Goal: Information Seeking & Learning: Compare options

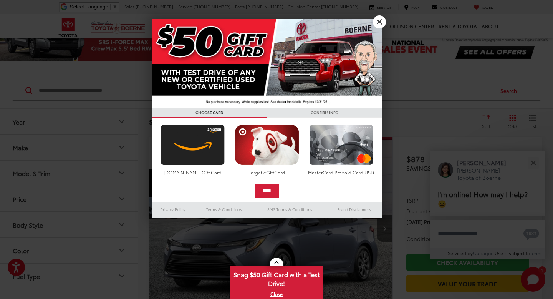
scroll to position [33, 0]
click at [379, 23] on link "X" at bounding box center [379, 21] width 13 height 13
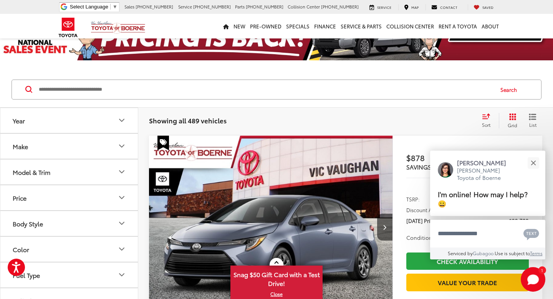
click at [76, 173] on button "Model & Trim" at bounding box center [69, 171] width 138 height 25
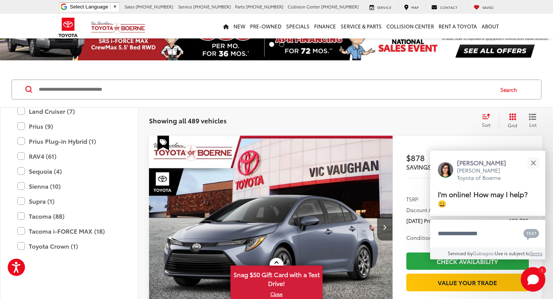
scroll to position [244, 0]
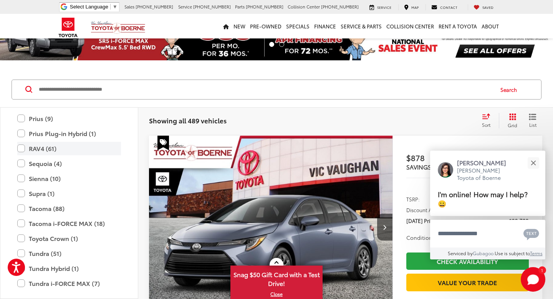
click at [39, 151] on label "RAV4 (61)" at bounding box center [69, 148] width 104 height 13
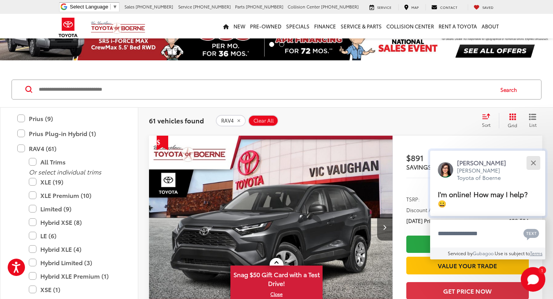
click at [534, 165] on div "Close" at bounding box center [533, 162] width 5 height 5
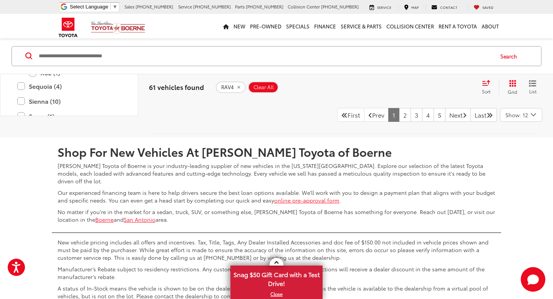
scroll to position [3767, 0]
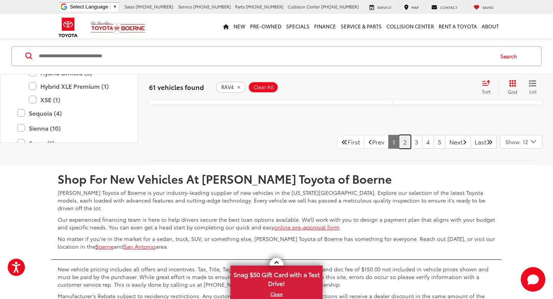
click at [399, 149] on link "2" at bounding box center [405, 142] width 12 height 14
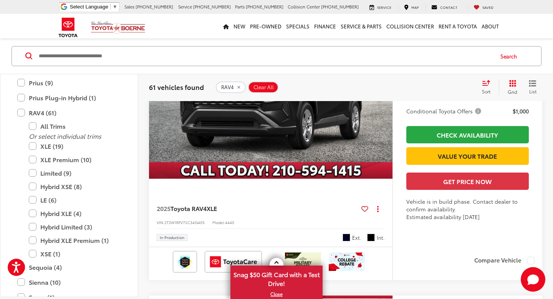
scroll to position [771, 0]
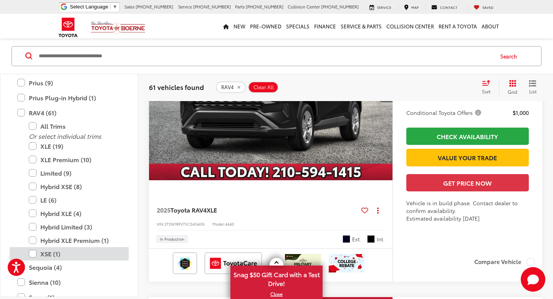
click at [53, 255] on label "XSE (1)" at bounding box center [75, 253] width 92 height 13
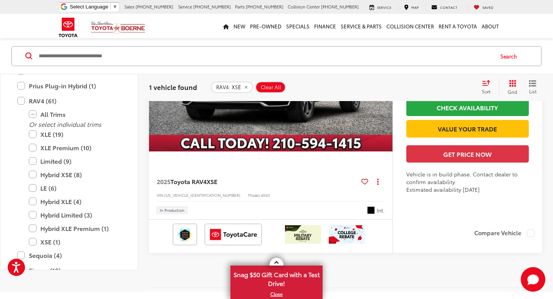
scroll to position [199, 0]
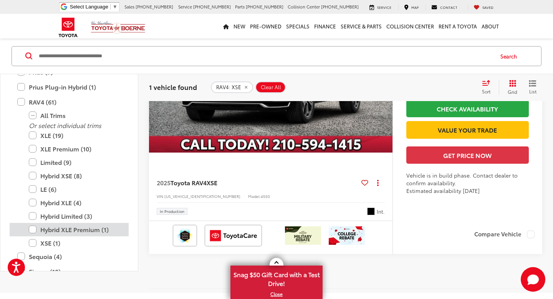
click at [31, 236] on label "Hybrid XLE Premium (1)" at bounding box center [75, 229] width 92 height 13
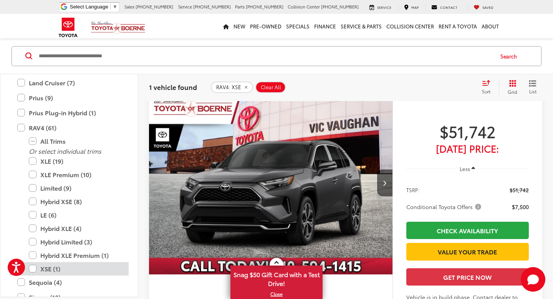
scroll to position [67, 0]
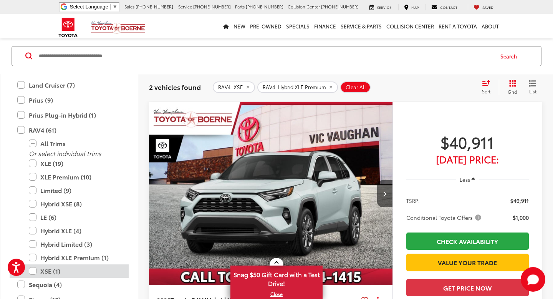
click at [33, 273] on label "XSE (1)" at bounding box center [75, 270] width 92 height 13
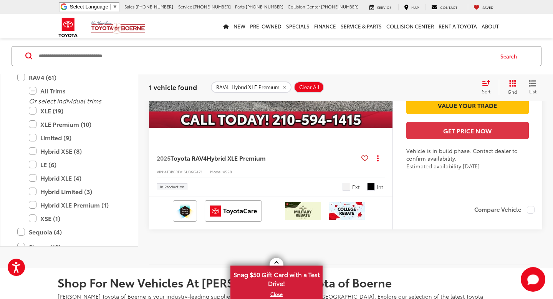
scroll to position [200, 0]
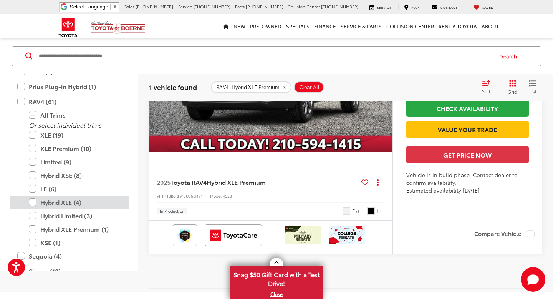
click at [34, 209] on label "Hybrid XLE (4)" at bounding box center [75, 201] width 92 height 13
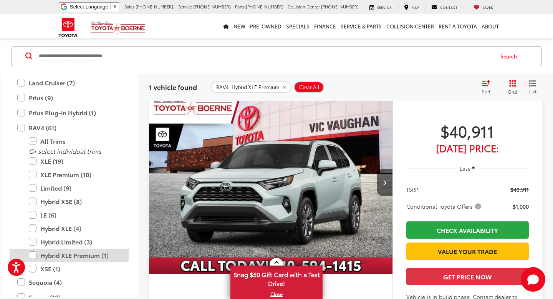
scroll to position [67, 0]
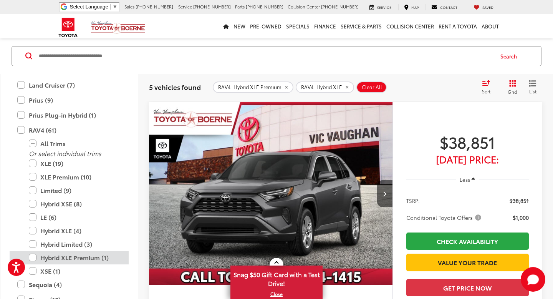
click at [33, 258] on label "Hybrid XLE Premium (1)" at bounding box center [75, 257] width 92 height 13
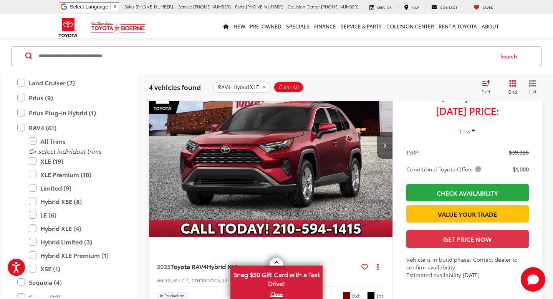
scroll to position [1012, 0]
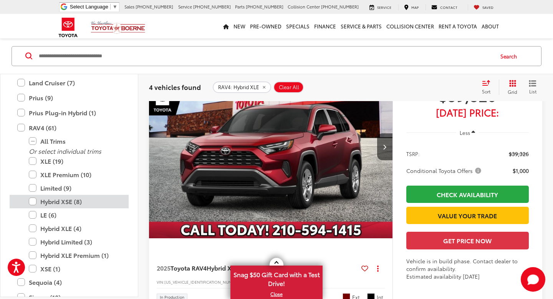
click at [56, 200] on label "Hybrid XSE (8)" at bounding box center [75, 201] width 92 height 13
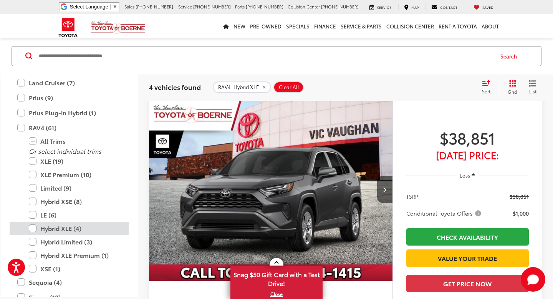
scroll to position [67, 0]
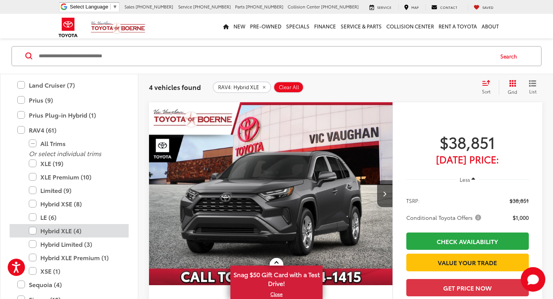
click at [32, 229] on label "Hybrid XLE (4)" at bounding box center [75, 230] width 92 height 13
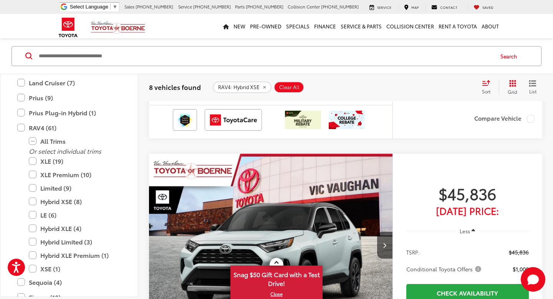
scroll to position [1810, 0]
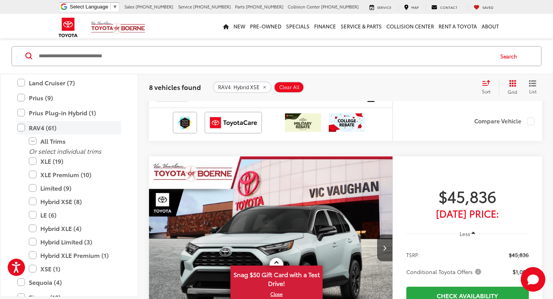
click at [22, 131] on label "RAV4 (61)" at bounding box center [69, 127] width 104 height 13
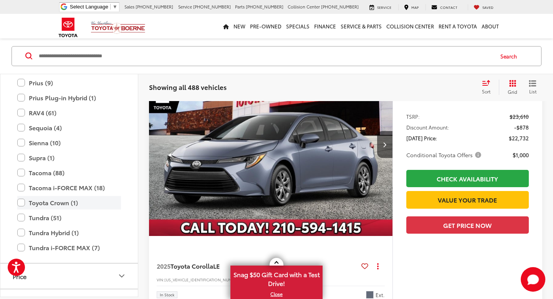
scroll to position [67, 0]
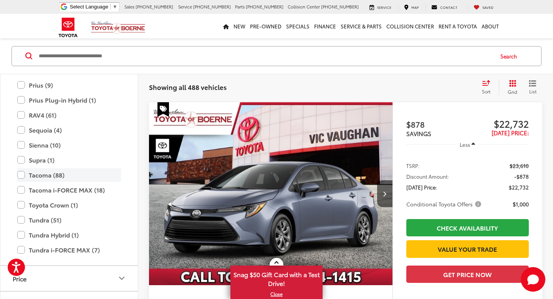
click at [45, 175] on label "Tacoma (88)" at bounding box center [69, 174] width 104 height 13
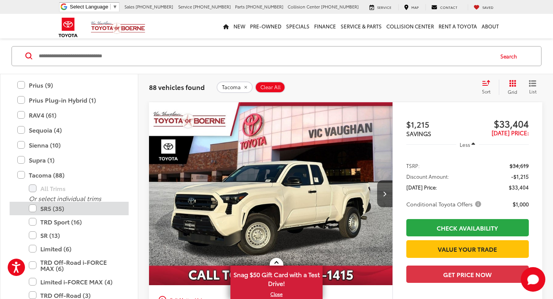
click at [50, 209] on label "SR5 (35)" at bounding box center [75, 208] width 92 height 13
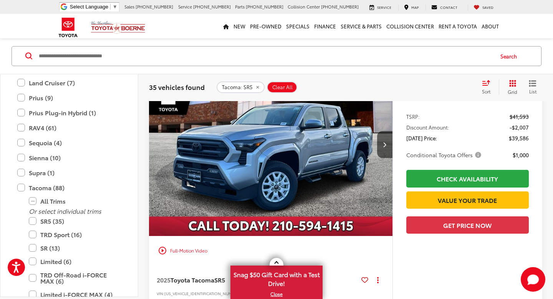
scroll to position [3753, 0]
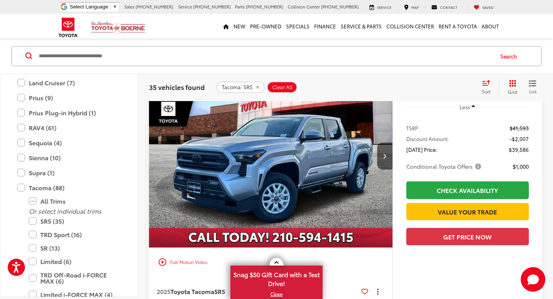
click at [268, 185] on img "2025 Toyota Tacoma SR5 0" at bounding box center [271, 157] width 245 height 184
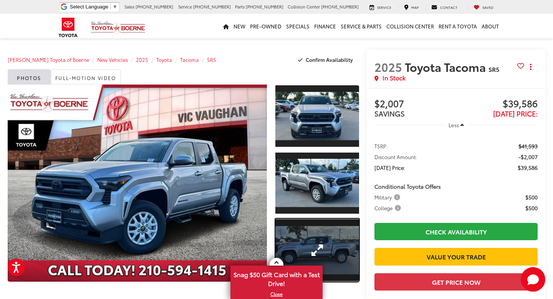
click at [321, 238] on link "Expand Photo 3" at bounding box center [317, 249] width 84 height 63
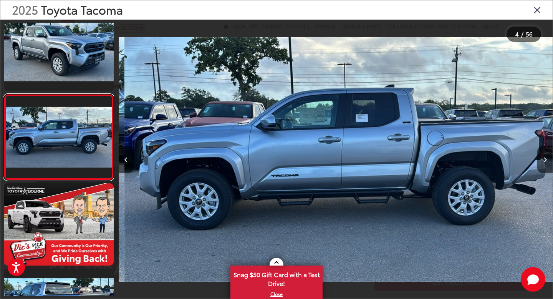
scroll to position [0, 1302]
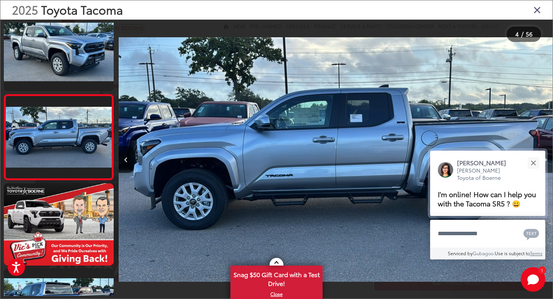
click at [544, 163] on div "Jessica Vic Vaughan Toyota of Boerne I'm online! How can I help you with the Ta…" at bounding box center [487, 183] width 115 height 65
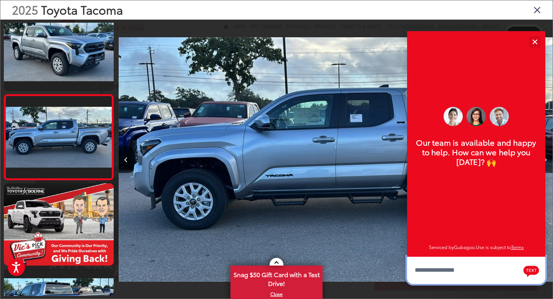
scroll to position [9, 0]
click at [535, 41] on button "Close" at bounding box center [534, 41] width 17 height 17
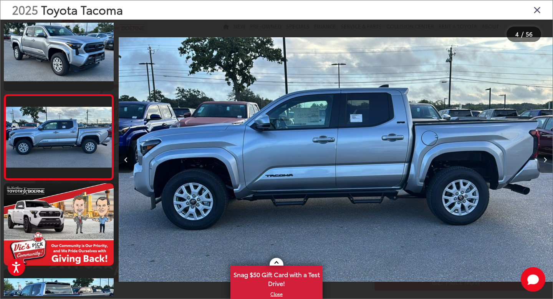
click at [545, 162] on icon "Next image" at bounding box center [544, 159] width 3 height 5
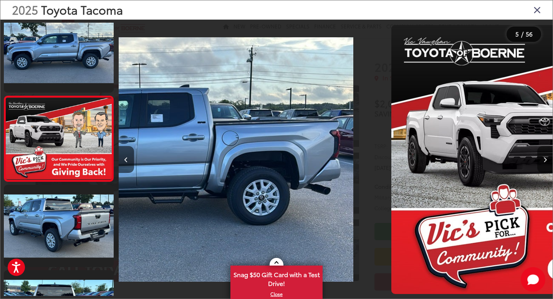
scroll to position [270, 0]
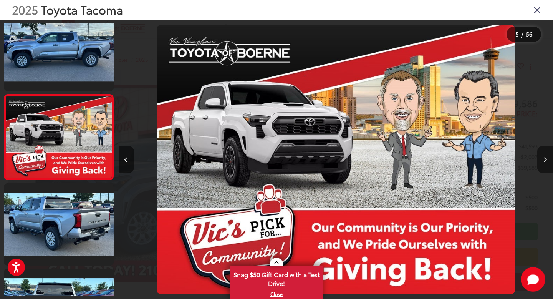
click at [545, 162] on icon "Next image" at bounding box center [544, 159] width 3 height 5
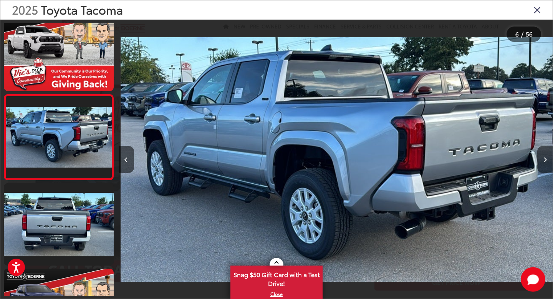
scroll to position [0, 2170]
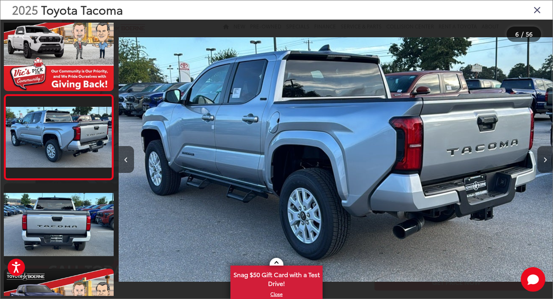
click at [545, 162] on icon "Next image" at bounding box center [544, 159] width 3 height 5
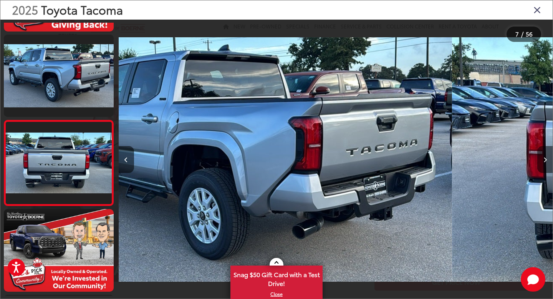
scroll to position [441, 0]
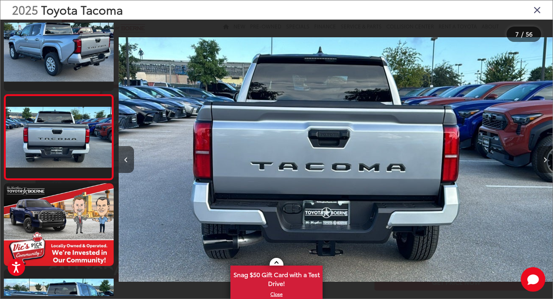
click at [545, 162] on icon "Next image" at bounding box center [544, 159] width 3 height 5
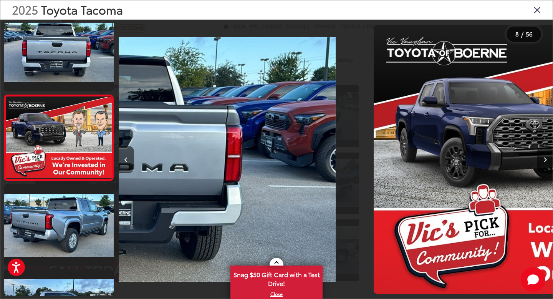
scroll to position [526, 0]
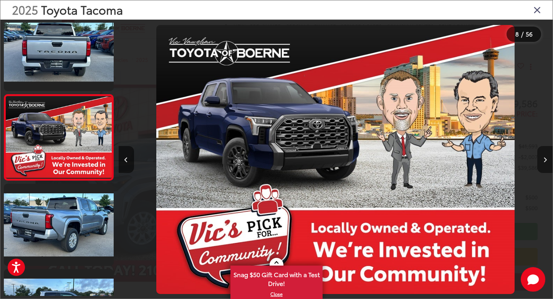
click at [545, 162] on icon "Next image" at bounding box center [544, 159] width 3 height 5
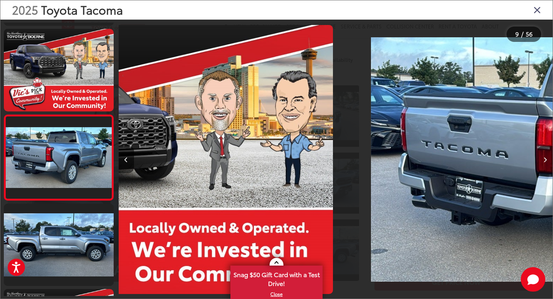
scroll to position [0, 0]
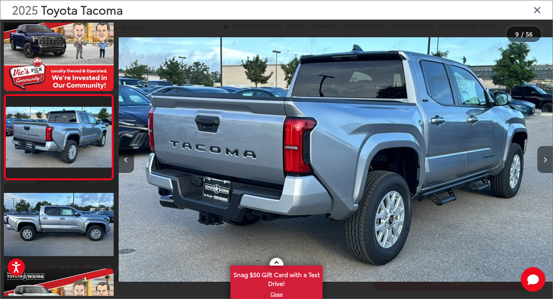
click at [545, 162] on icon "Next image" at bounding box center [544, 159] width 3 height 5
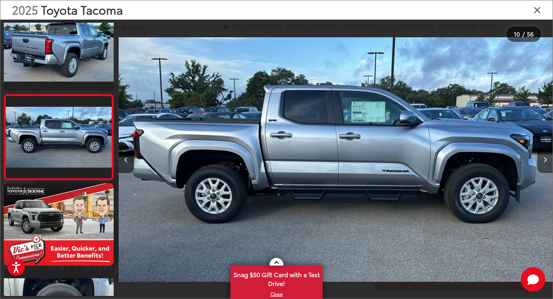
click at [542, 160] on button "Next image" at bounding box center [544, 159] width 15 height 27
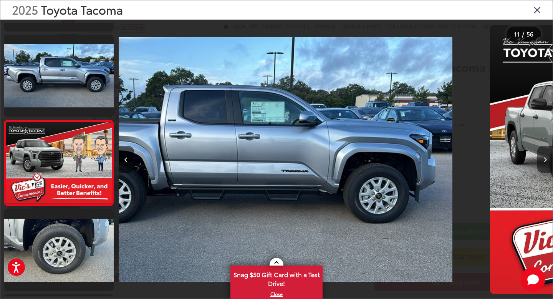
scroll to position [782, 0]
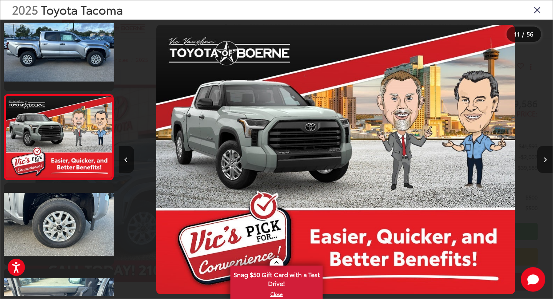
click at [542, 160] on button "Next image" at bounding box center [544, 159] width 15 height 27
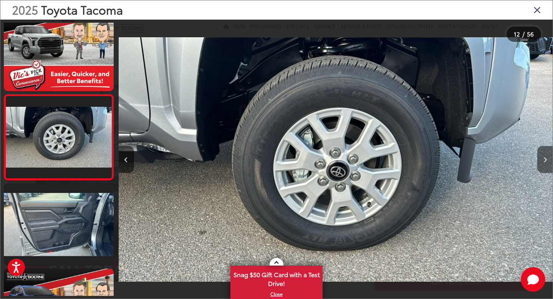
click at [542, 160] on button "Next image" at bounding box center [544, 159] width 15 height 27
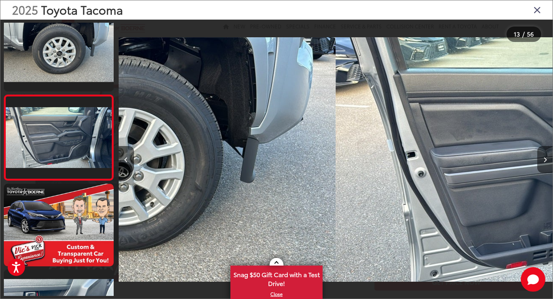
scroll to position [953, 0]
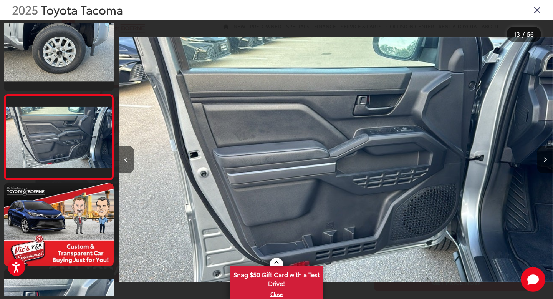
click at [542, 160] on button "Next image" at bounding box center [544, 159] width 15 height 27
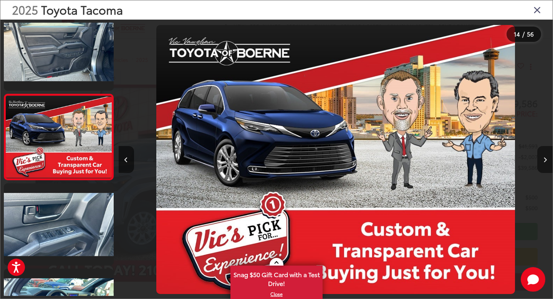
click at [542, 160] on button "Next image" at bounding box center [544, 159] width 15 height 27
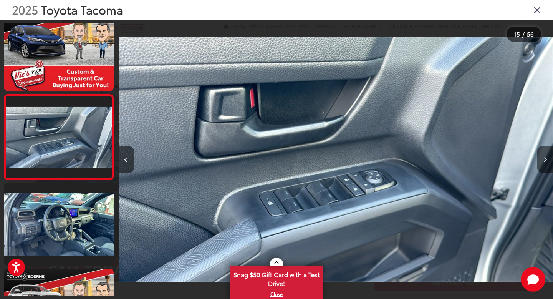
click at [542, 160] on button "Next image" at bounding box center [544, 159] width 15 height 27
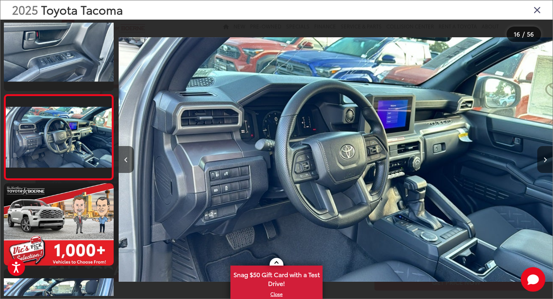
click at [546, 164] on button "Next image" at bounding box center [544, 159] width 15 height 27
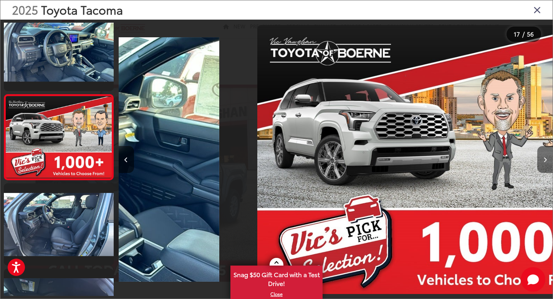
scroll to position [0, 6944]
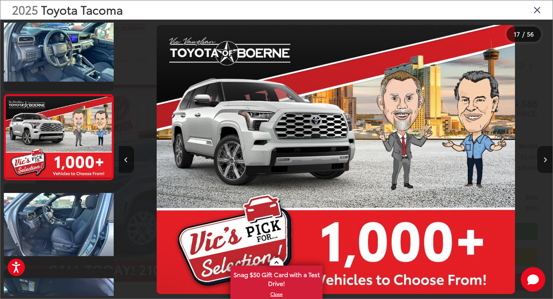
click at [546, 164] on button "Next image" at bounding box center [544, 159] width 15 height 27
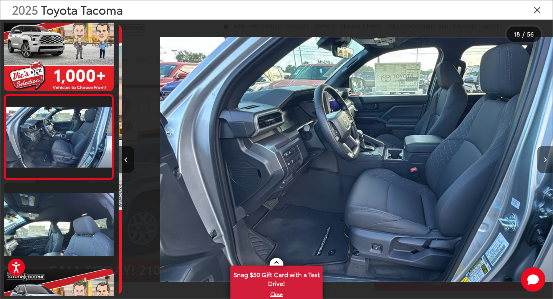
scroll to position [0, 7378]
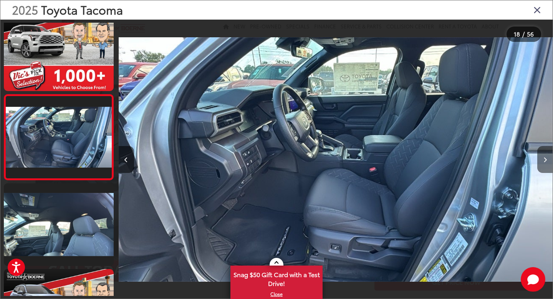
click at [546, 164] on button "Next image" at bounding box center [544, 159] width 15 height 27
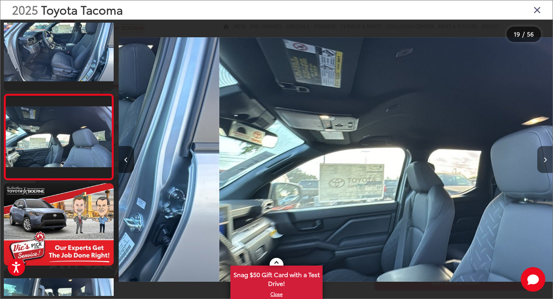
scroll to position [0, 7812]
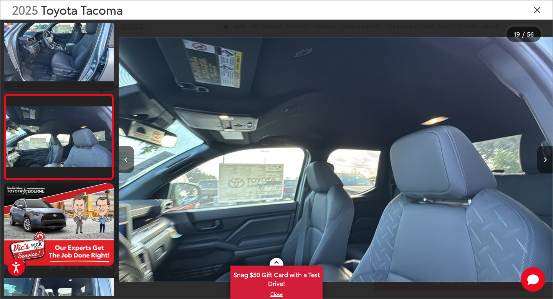
click at [546, 164] on button "Next image" at bounding box center [544, 159] width 15 height 27
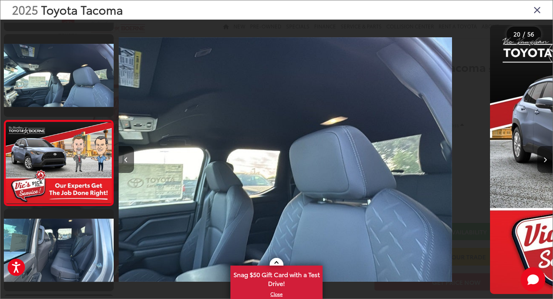
scroll to position [1550, 0]
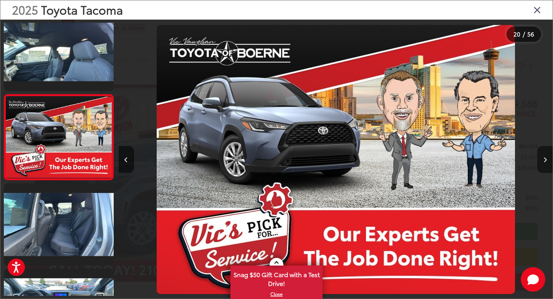
click at [546, 164] on button "Next image" at bounding box center [544, 159] width 15 height 27
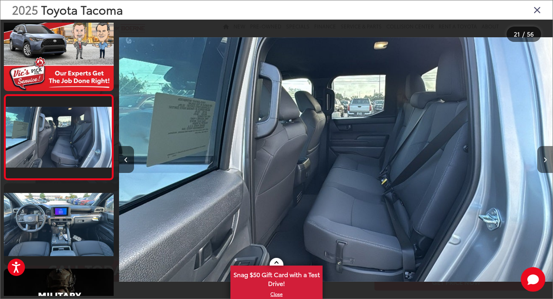
scroll to position [0, 8680]
click at [536, 11] on icon "Close gallery" at bounding box center [537, 10] width 8 height 10
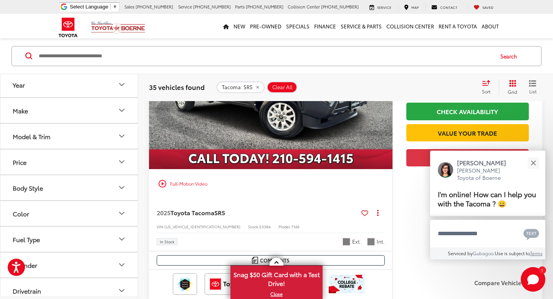
scroll to position [1203, 0]
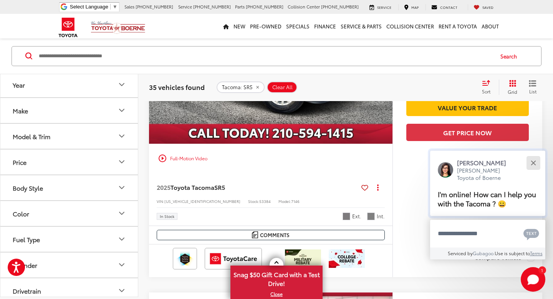
click at [536, 164] on button "Close" at bounding box center [533, 162] width 17 height 17
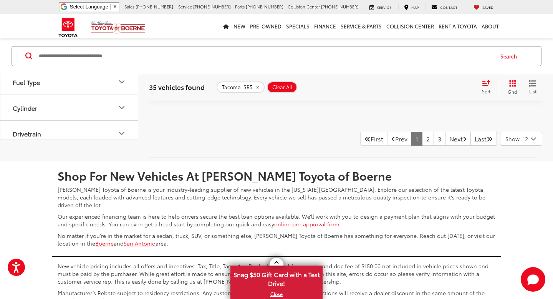
scroll to position [3953, 0]
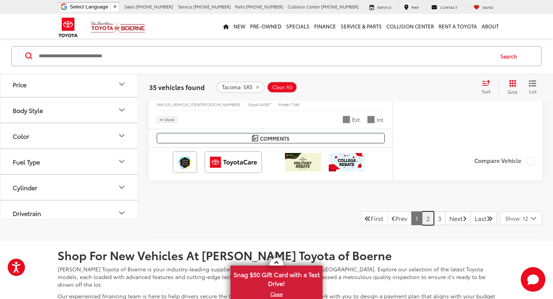
click at [422, 220] on link "2" at bounding box center [428, 218] width 12 height 14
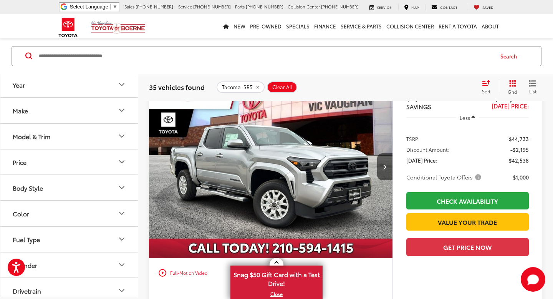
scroll to position [2415, 0]
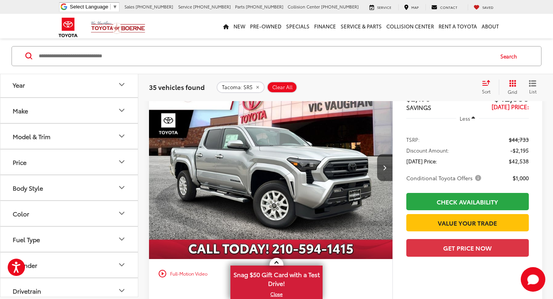
click at [289, 195] on img "2025 Toyota Tacoma SR5 0" at bounding box center [271, 168] width 245 height 184
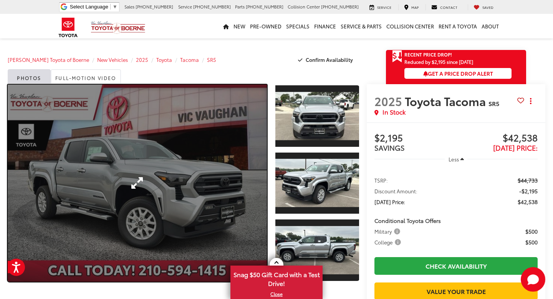
click at [207, 199] on link "Expand Photo 0" at bounding box center [137, 182] width 259 height 197
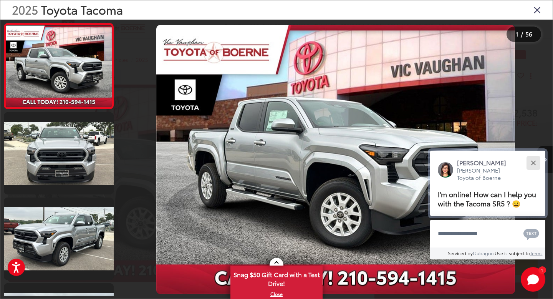
click at [533, 164] on button "Close" at bounding box center [533, 162] width 17 height 17
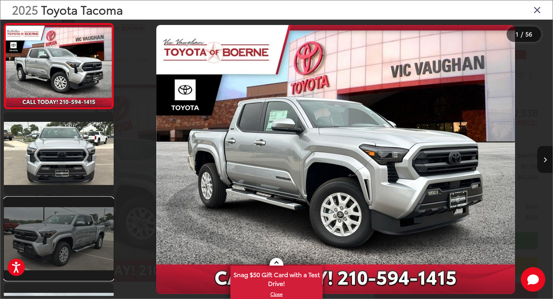
click at [79, 249] on link at bounding box center [59, 238] width 110 height 82
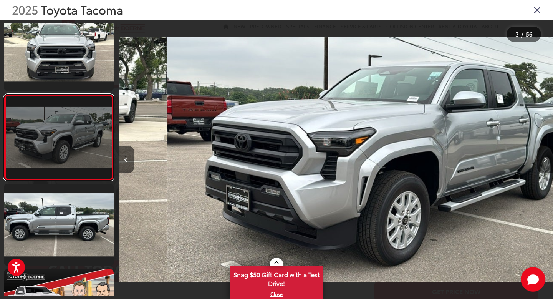
scroll to position [0, 868]
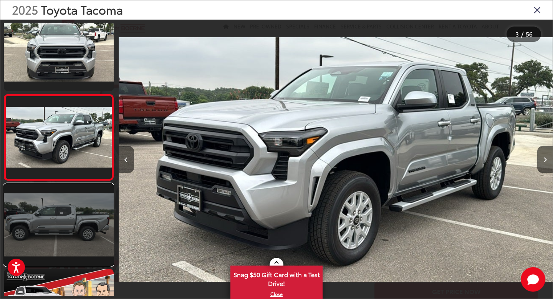
click at [57, 230] on link at bounding box center [59, 225] width 110 height 82
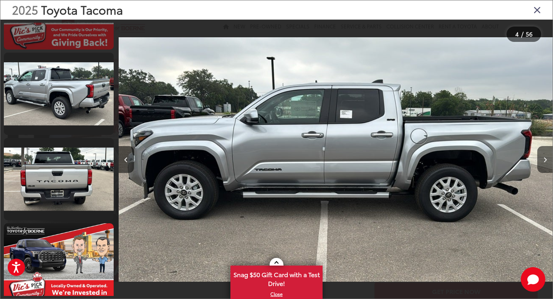
scroll to position [415, 0]
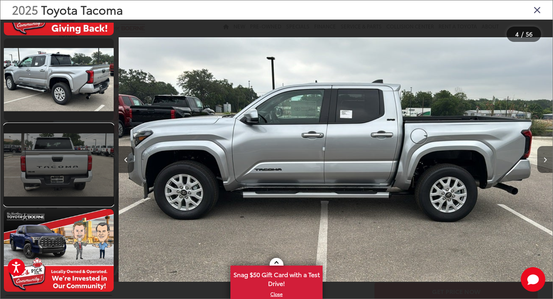
click at [78, 164] on link at bounding box center [59, 165] width 110 height 82
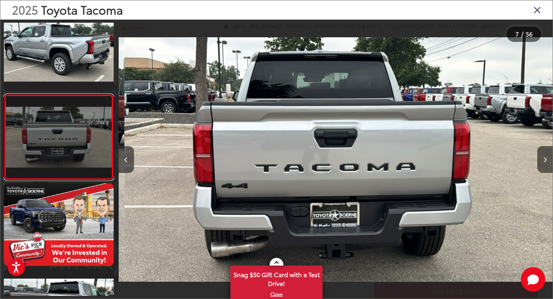
scroll to position [0, 2604]
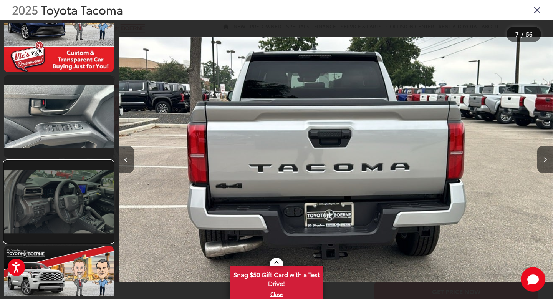
click at [66, 207] on link at bounding box center [59, 201] width 110 height 82
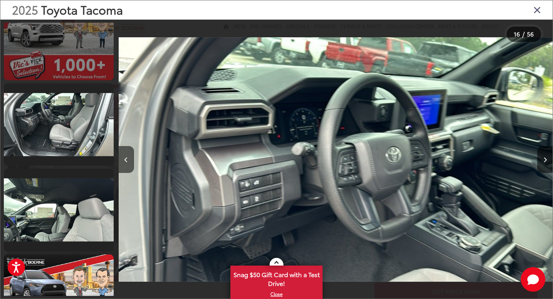
scroll to position [1447, 0]
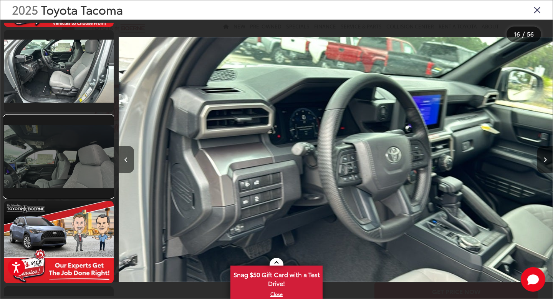
click at [59, 182] on link at bounding box center [59, 156] width 110 height 82
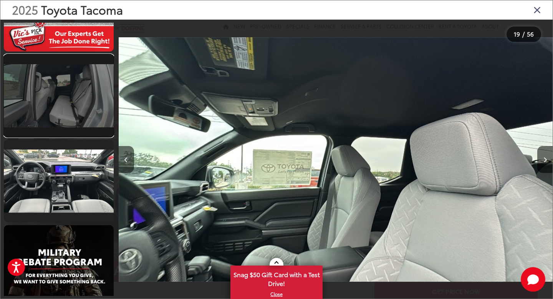
click at [76, 110] on link at bounding box center [59, 96] width 110 height 82
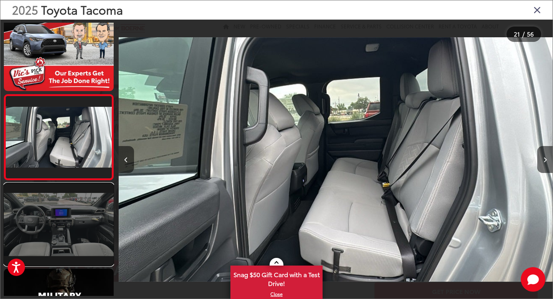
click at [66, 239] on link at bounding box center [59, 224] width 110 height 82
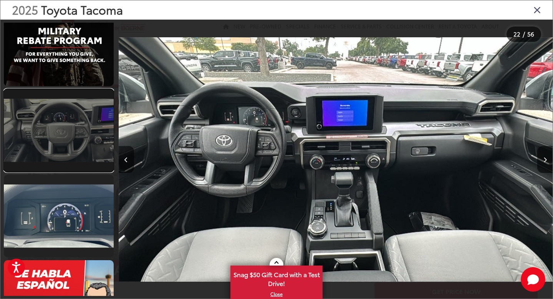
click at [69, 147] on link at bounding box center [59, 130] width 110 height 82
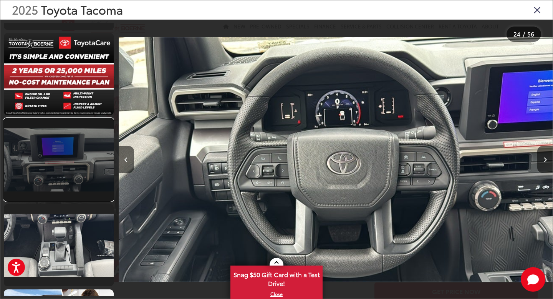
click at [52, 184] on link at bounding box center [59, 159] width 110 height 82
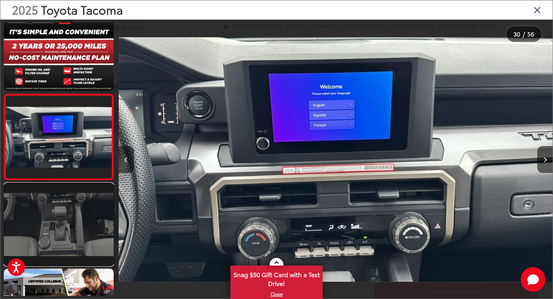
click at [52, 242] on link at bounding box center [59, 224] width 110 height 82
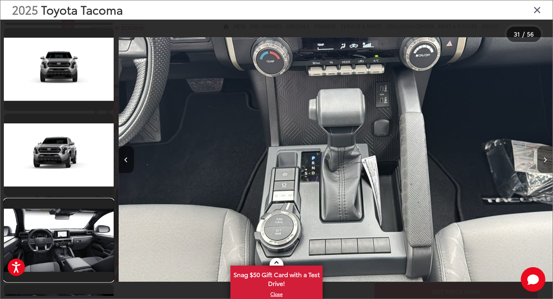
click at [52, 242] on link at bounding box center [59, 240] width 110 height 82
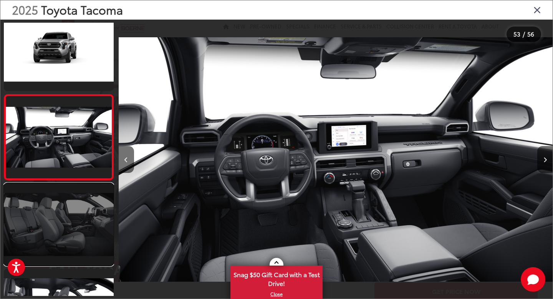
click at [51, 224] on link at bounding box center [59, 224] width 110 height 82
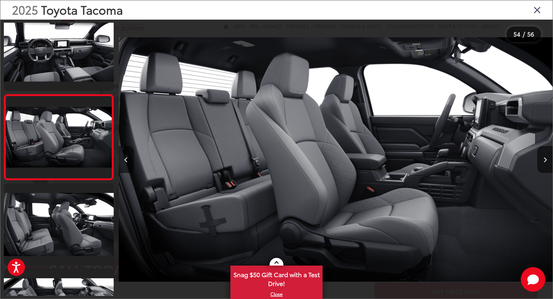
click at [537, 11] on icon "Close gallery" at bounding box center [537, 10] width 8 height 10
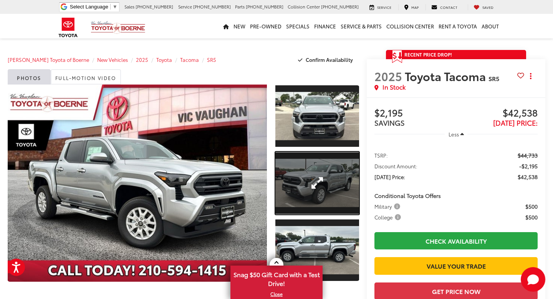
click at [322, 194] on link "Expand Photo 2" at bounding box center [317, 183] width 84 height 63
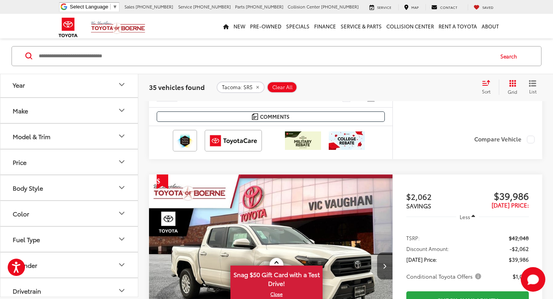
scroll to position [328, 0]
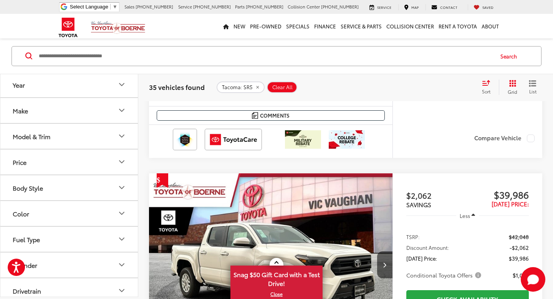
click at [112, 136] on button "Model & Trim" at bounding box center [69, 136] width 138 height 25
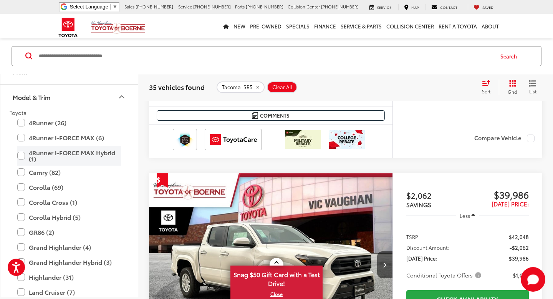
scroll to position [25, 0]
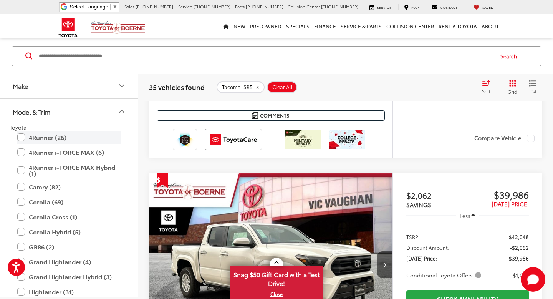
click at [41, 141] on label "4Runner (26)" at bounding box center [69, 136] width 104 height 13
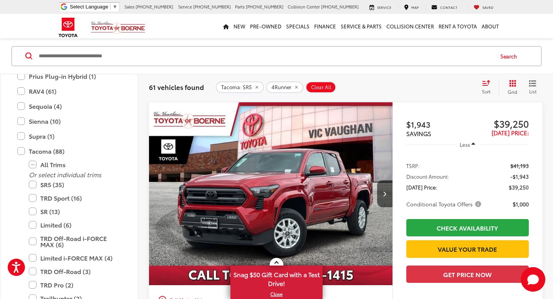
scroll to position [281, 0]
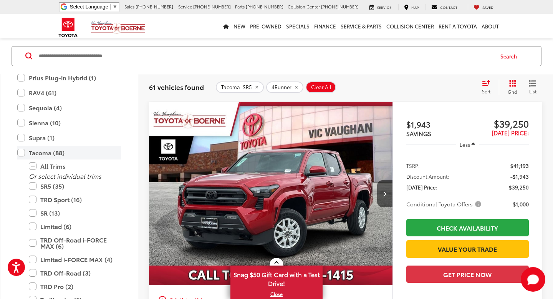
click at [22, 153] on label "Tacoma (88)" at bounding box center [69, 152] width 104 height 13
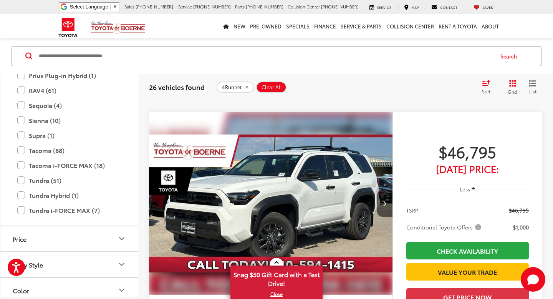
scroll to position [711, 0]
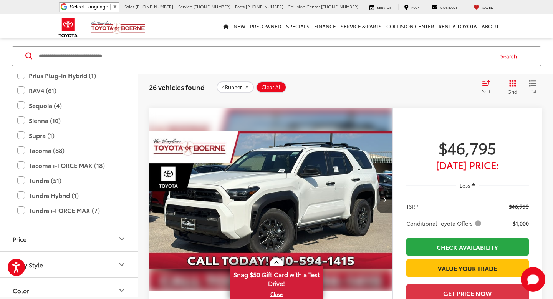
click at [282, 217] on img "2025 Toyota 4Runner SR5 0" at bounding box center [271, 200] width 245 height 184
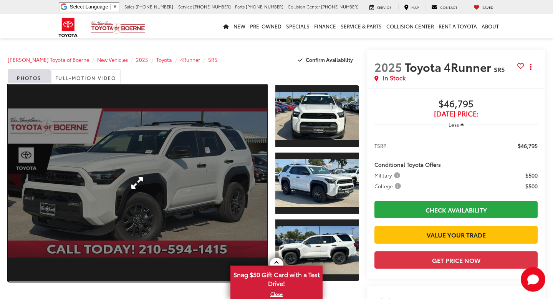
click at [167, 160] on link "Expand Photo 0" at bounding box center [137, 182] width 259 height 197
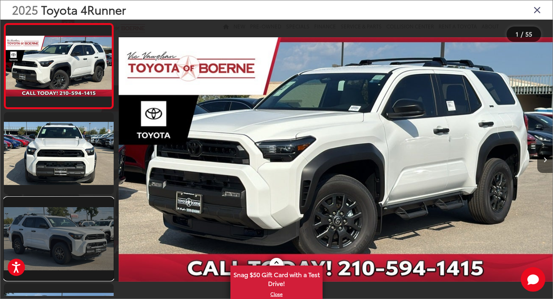
click at [74, 240] on link at bounding box center [59, 238] width 110 height 82
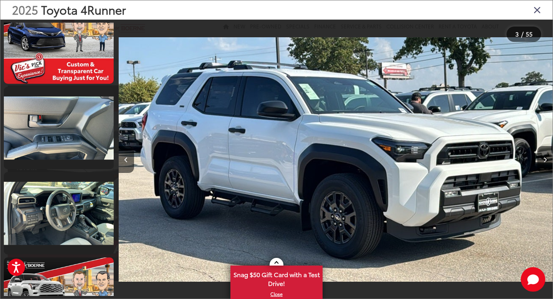
scroll to position [1150, 0]
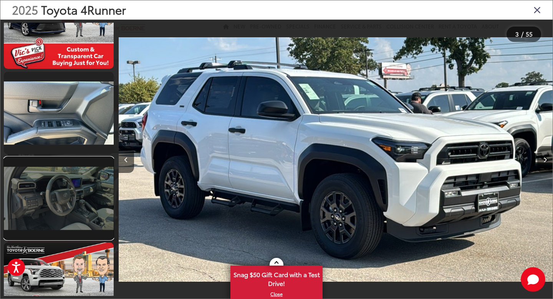
click at [75, 197] on link at bounding box center [59, 198] width 110 height 82
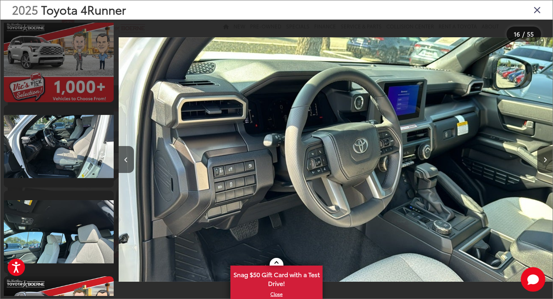
scroll to position [1395, 0]
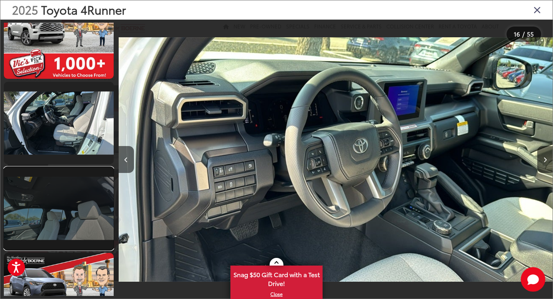
click at [67, 202] on link at bounding box center [59, 208] width 110 height 82
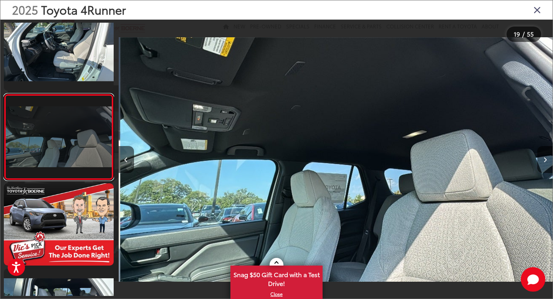
scroll to position [0, 7812]
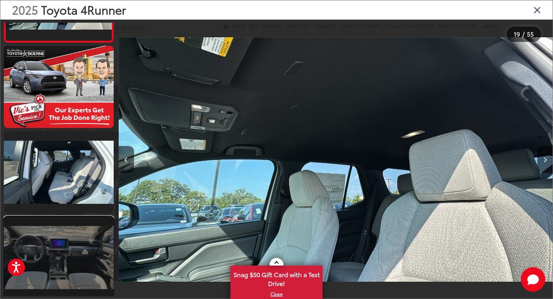
click at [60, 252] on link at bounding box center [59, 257] width 110 height 82
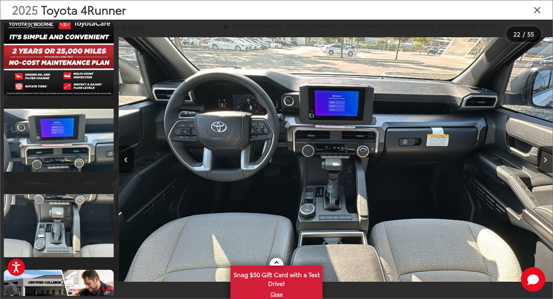
scroll to position [2407, 0]
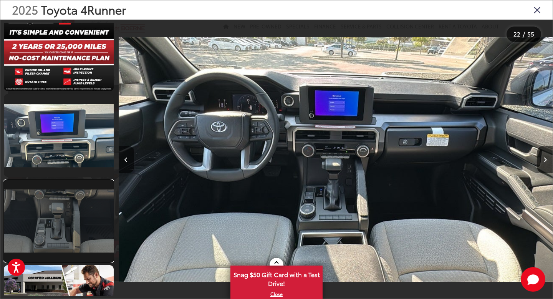
click at [66, 223] on link at bounding box center [59, 221] width 110 height 82
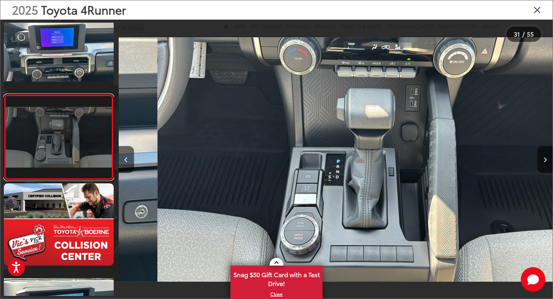
scroll to position [0, 0]
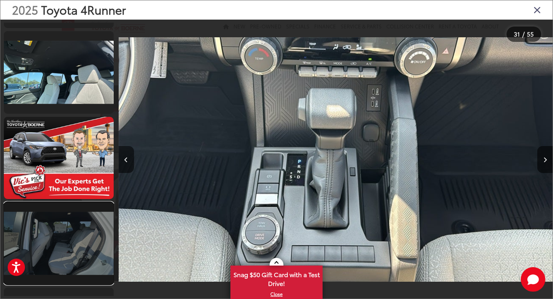
click at [64, 246] on link at bounding box center [59, 243] width 110 height 82
